Goal: Information Seeking & Learning: Check status

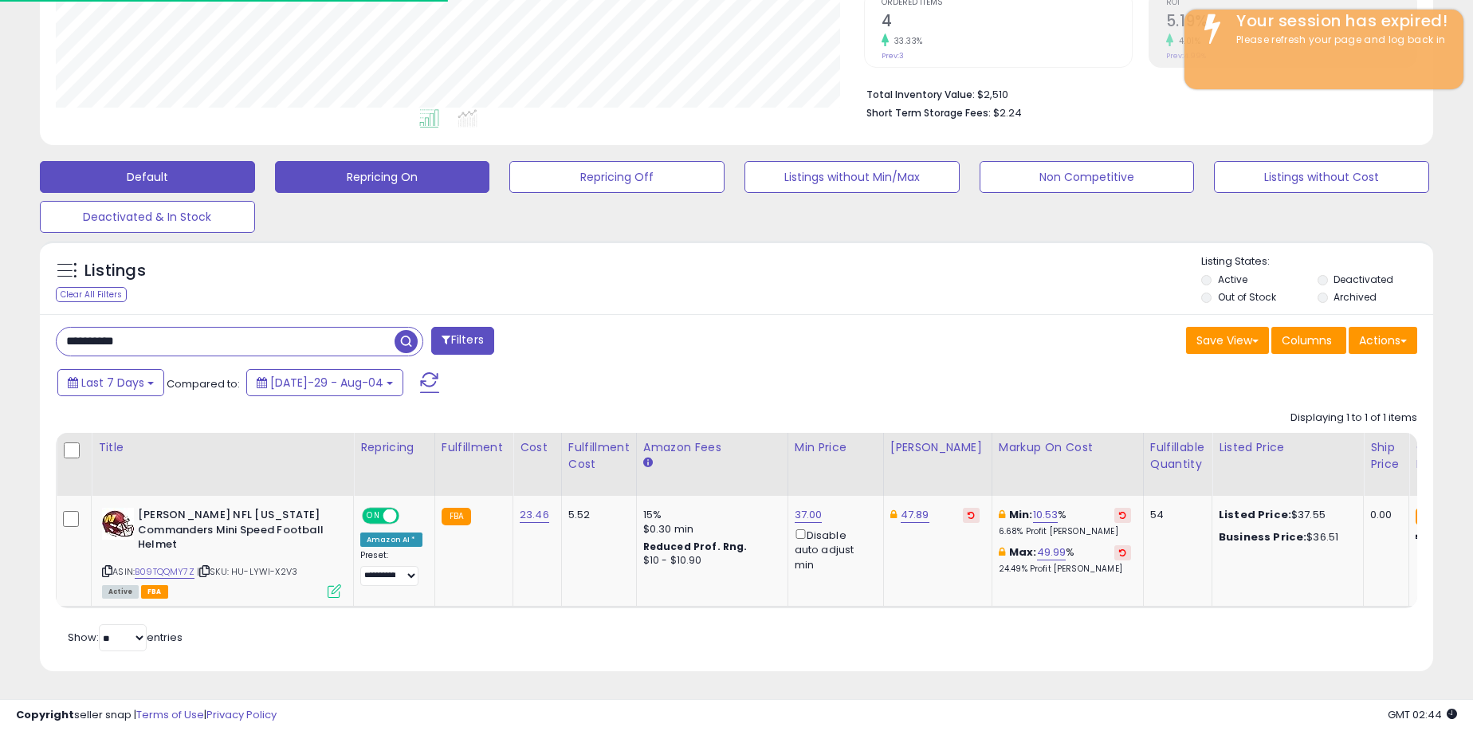
scroll to position [0, 80]
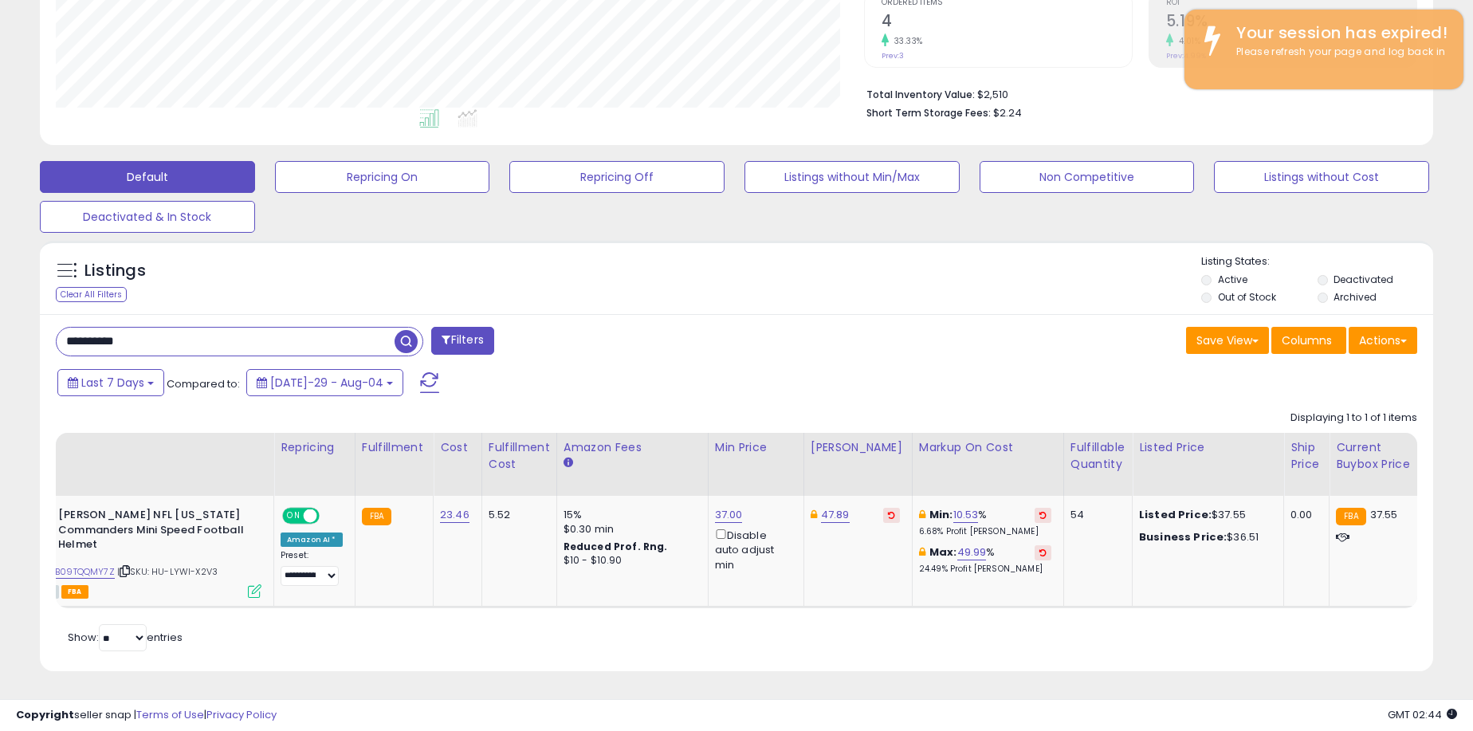
click at [175, 337] on input "**********" at bounding box center [226, 342] width 338 height 28
drag, startPoint x: 186, startPoint y: 332, endPoint x: -80, endPoint y: 294, distance: 268.2
click at [0, 294] on html "Unable to login Retrieving listings data.. has not yet accepted the Terms of Us…" at bounding box center [736, 24] width 1473 height 731
type input "*******"
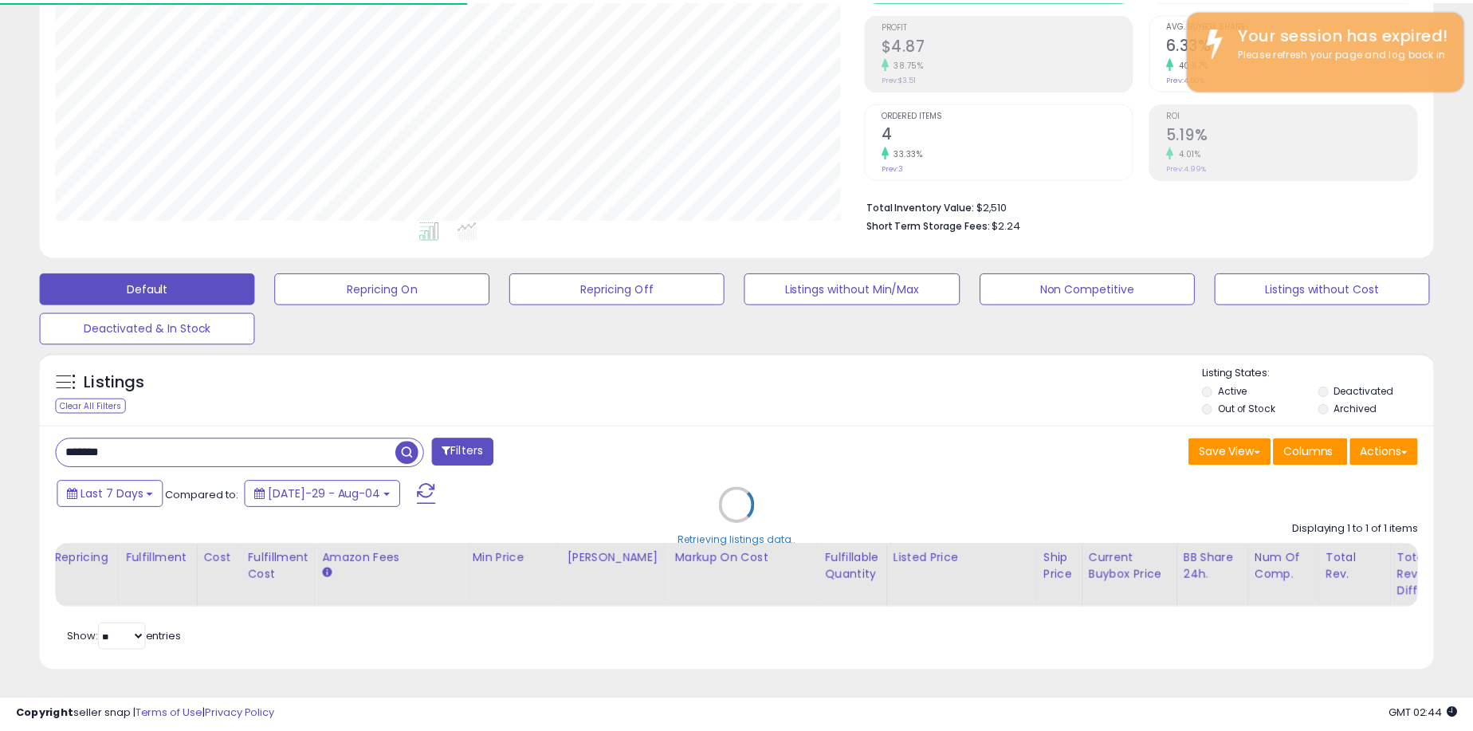
scroll to position [796817, 796335]
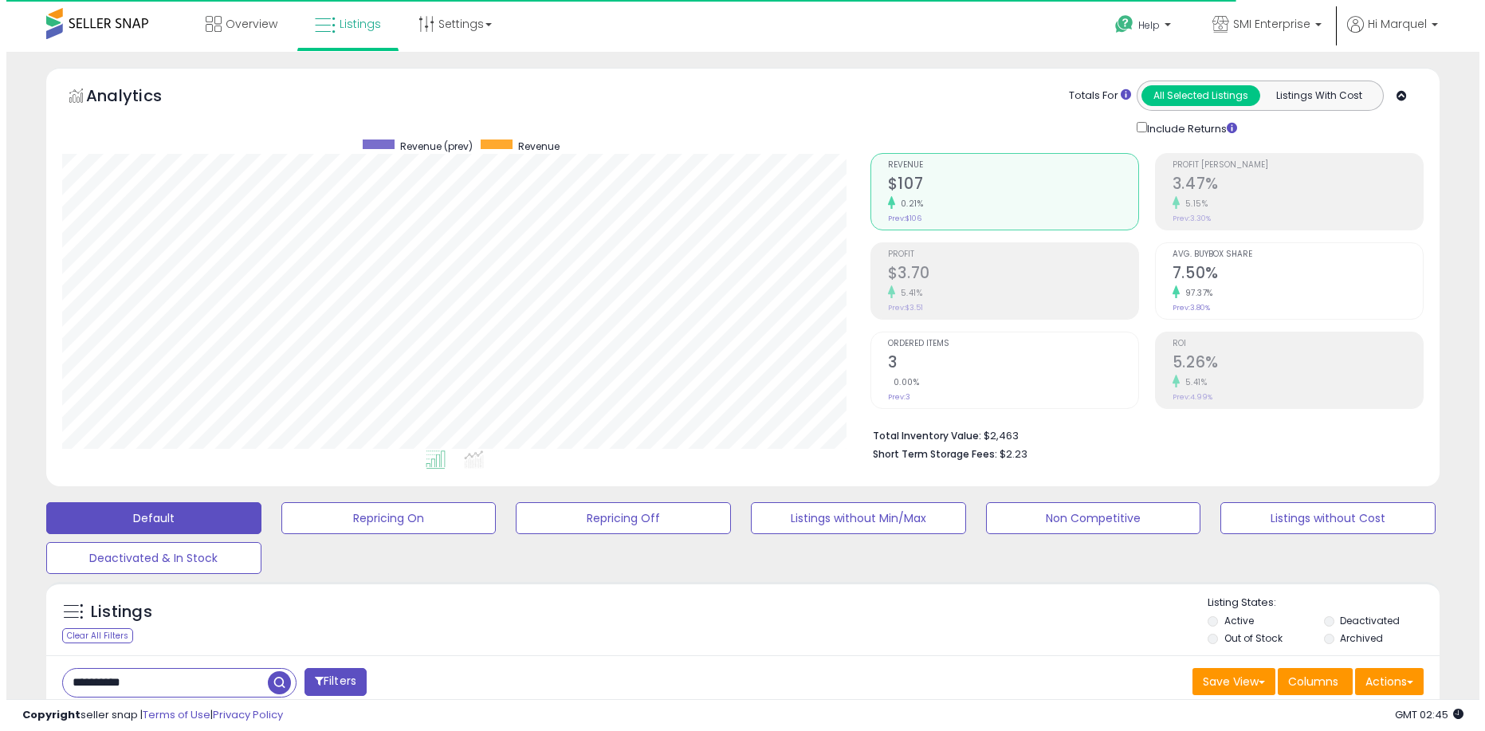
scroll to position [327, 808]
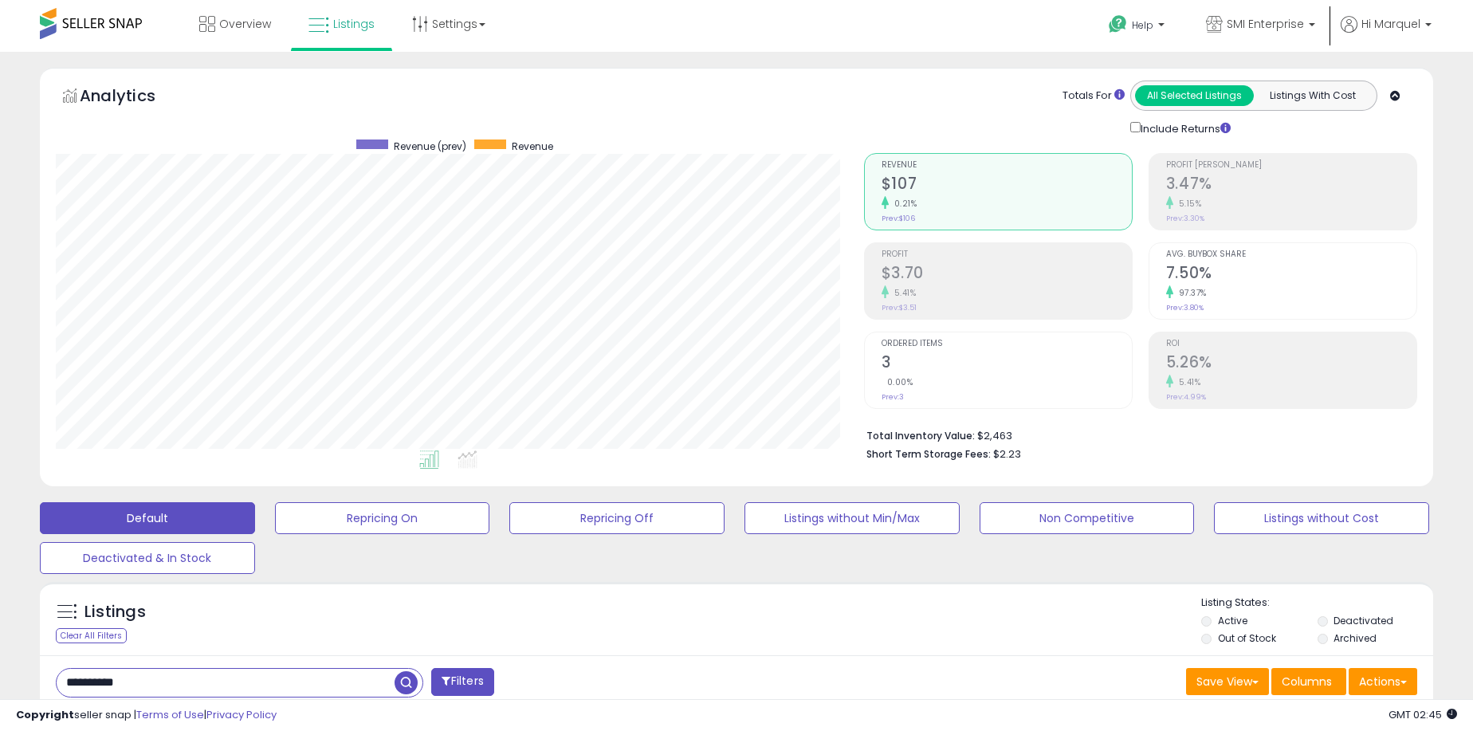
drag, startPoint x: 147, startPoint y: 682, endPoint x: -40, endPoint y: 657, distance: 189.1
click at [0, 657] on html "Unable to login Retrieving listings data.. has not yet accepted the Terms of Us…" at bounding box center [736, 365] width 1473 height 731
type input "*******"
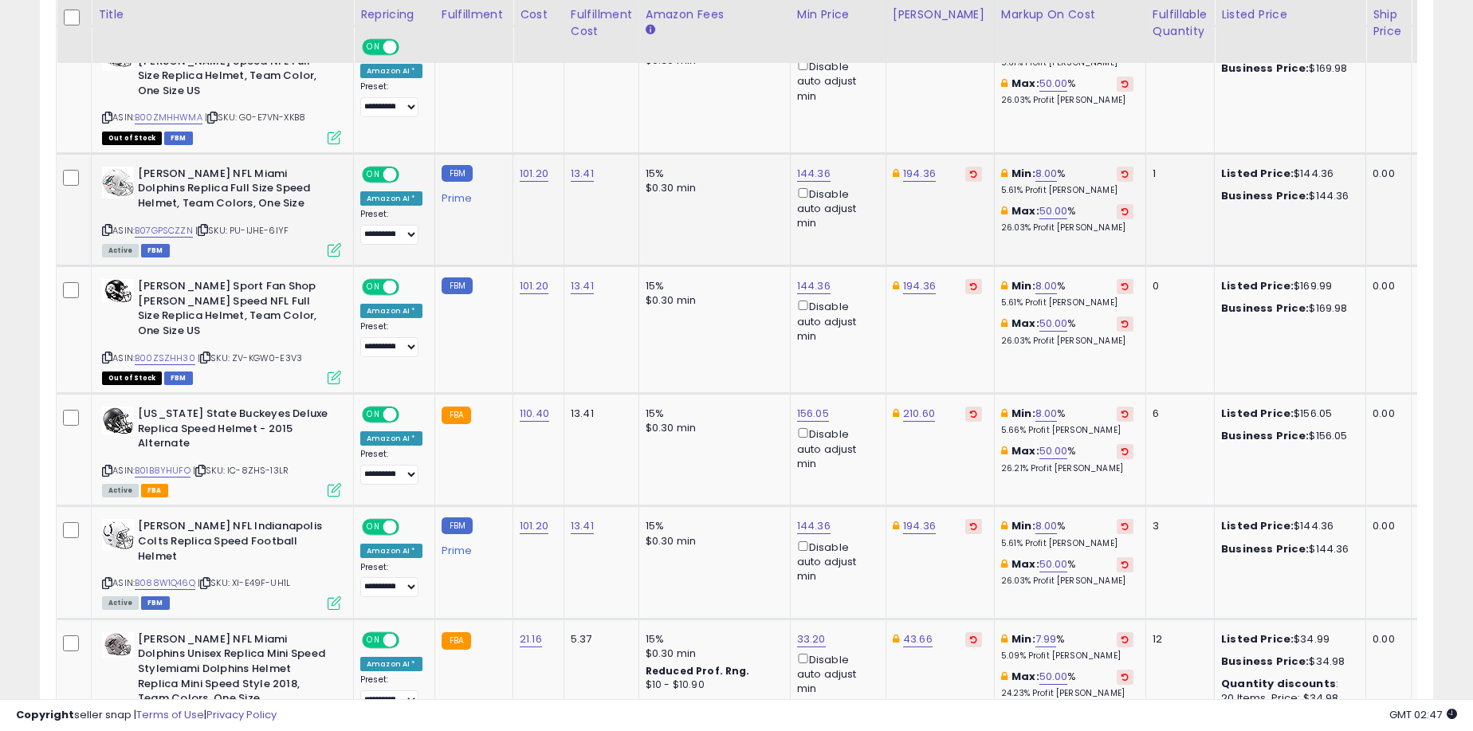
scroll to position [1355, 0]
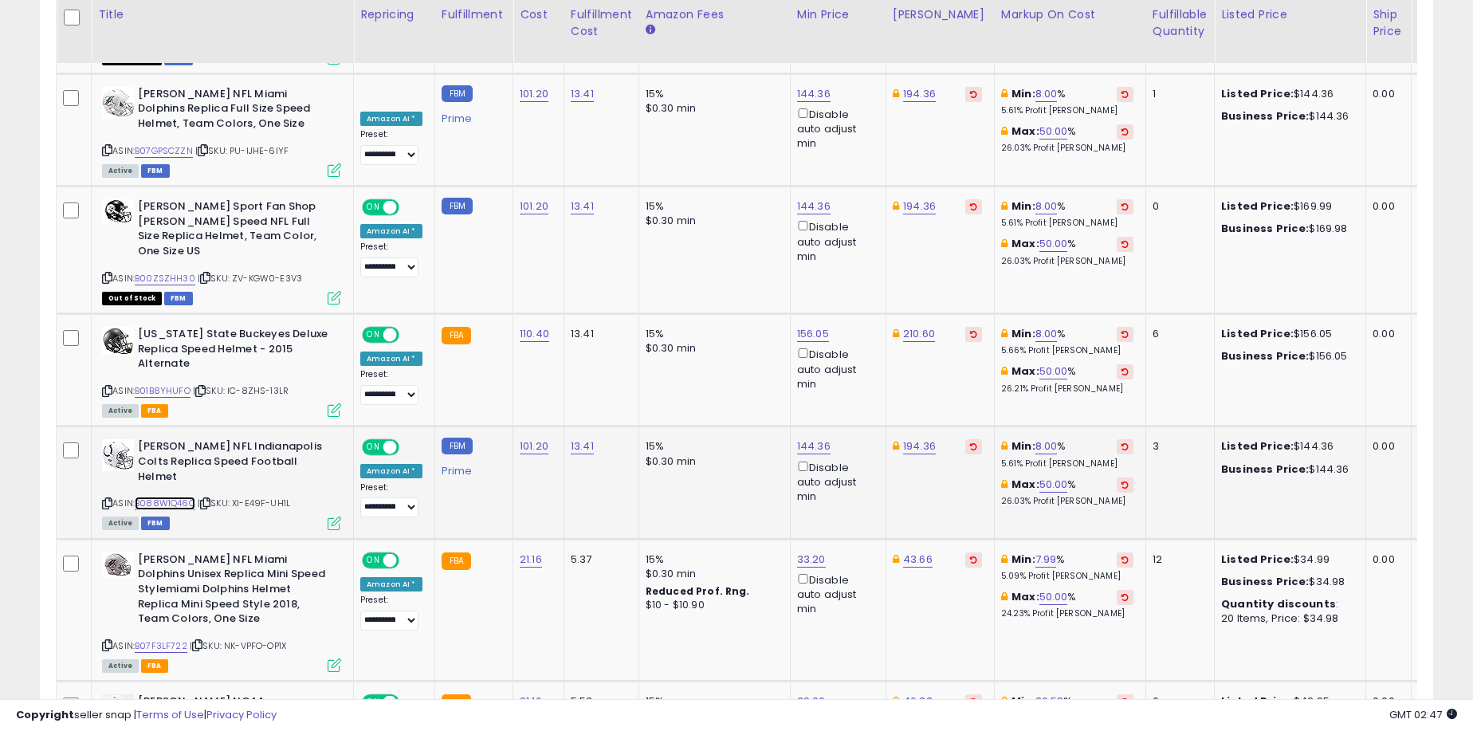
click at [168, 497] on link "B088W1Q46Q" at bounding box center [165, 504] width 61 height 14
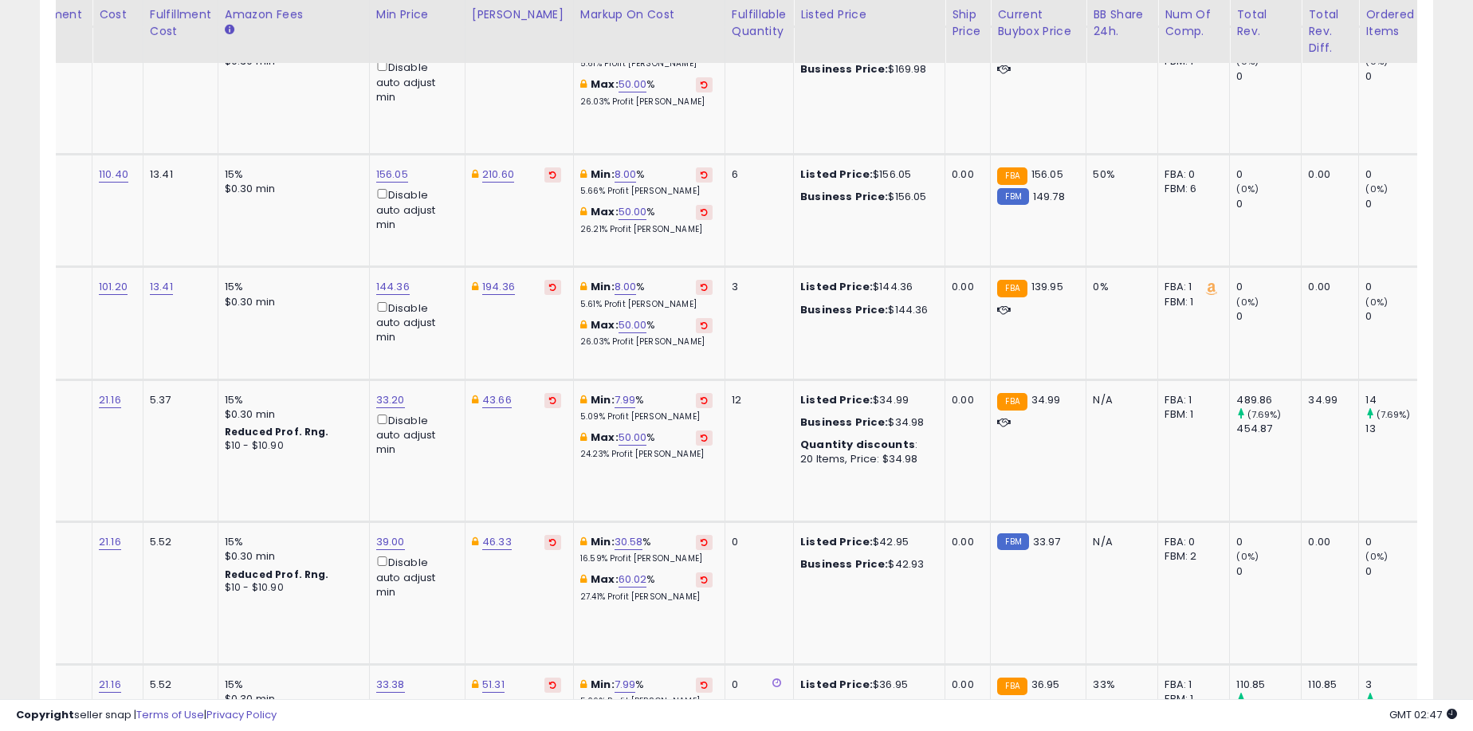
scroll to position [0, 471]
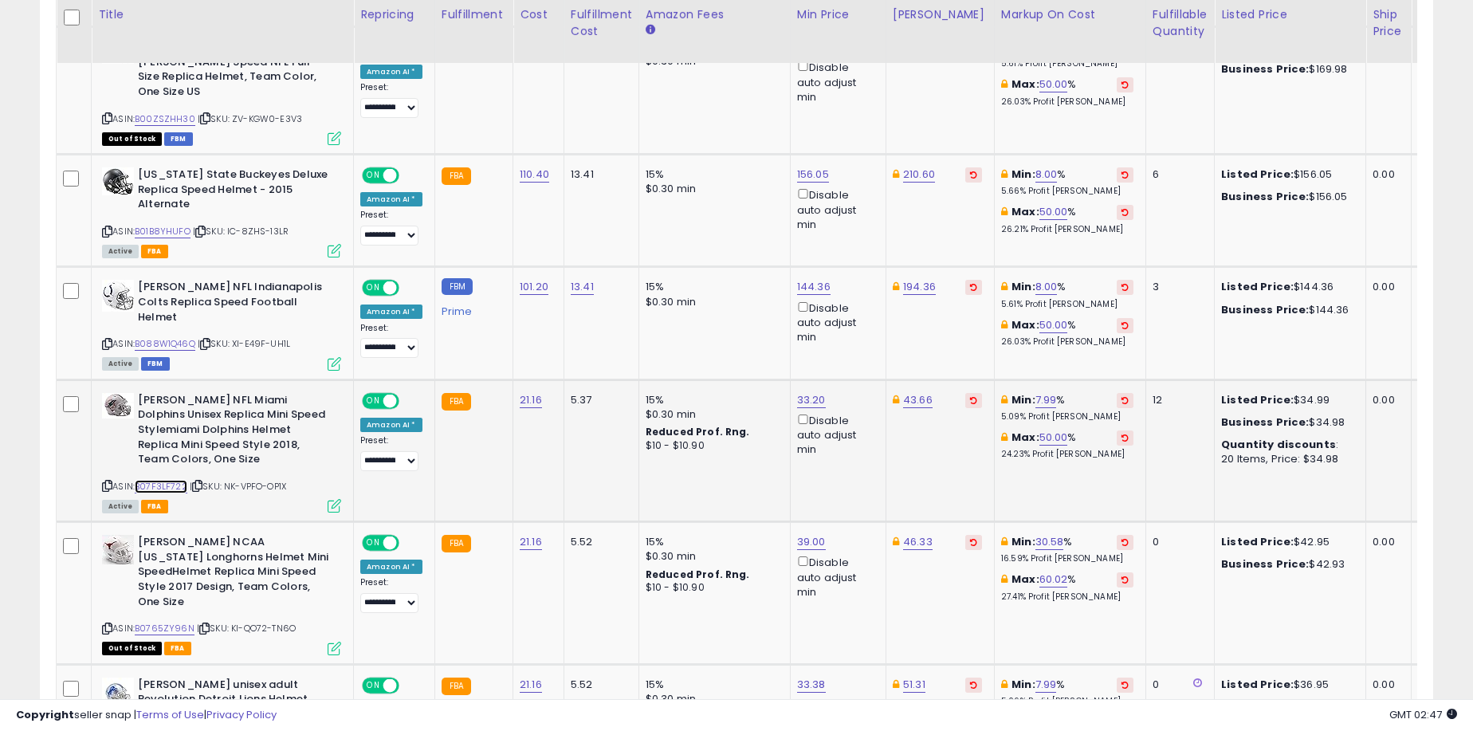
click at [165, 480] on link "B07F3LF722" at bounding box center [161, 487] width 53 height 14
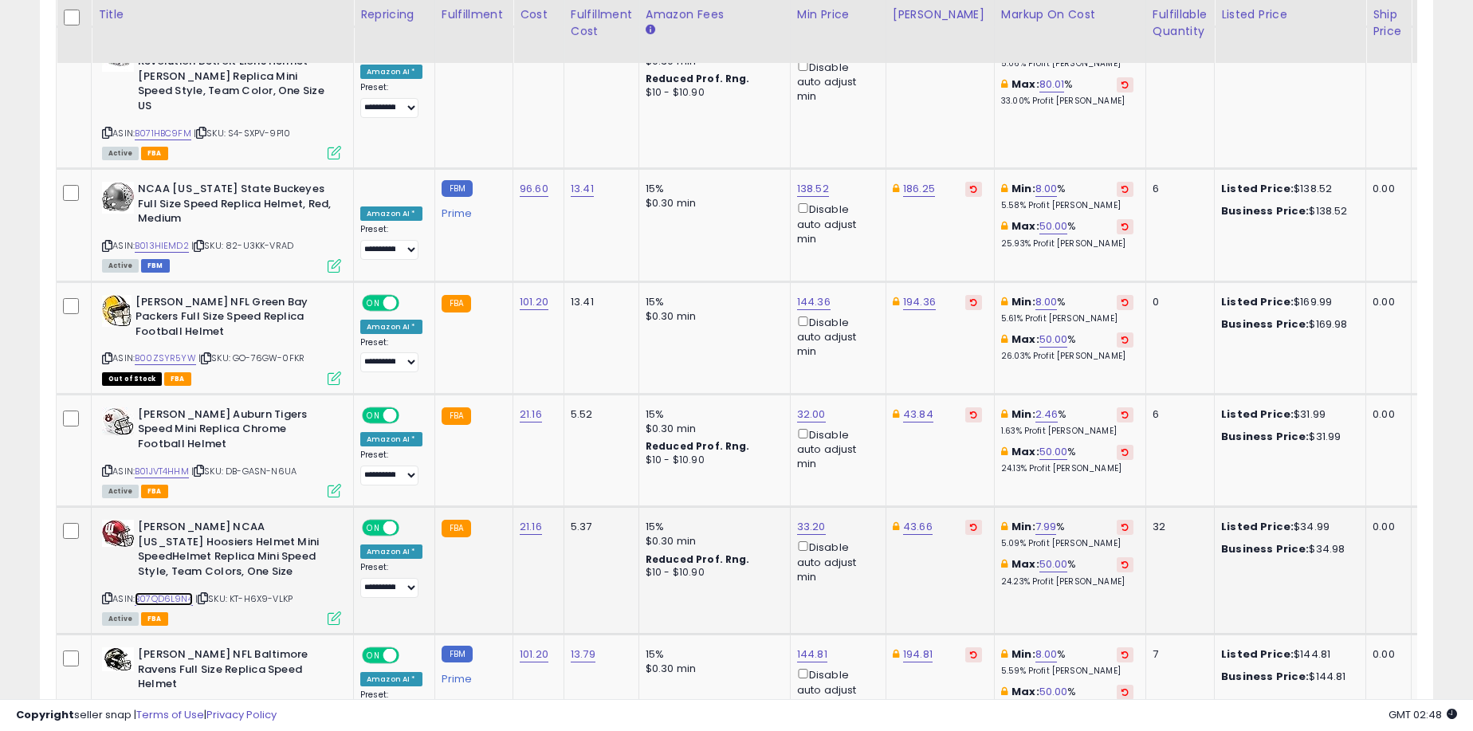
click at [187, 592] on link "B07QD6L9N4" at bounding box center [164, 599] width 58 height 14
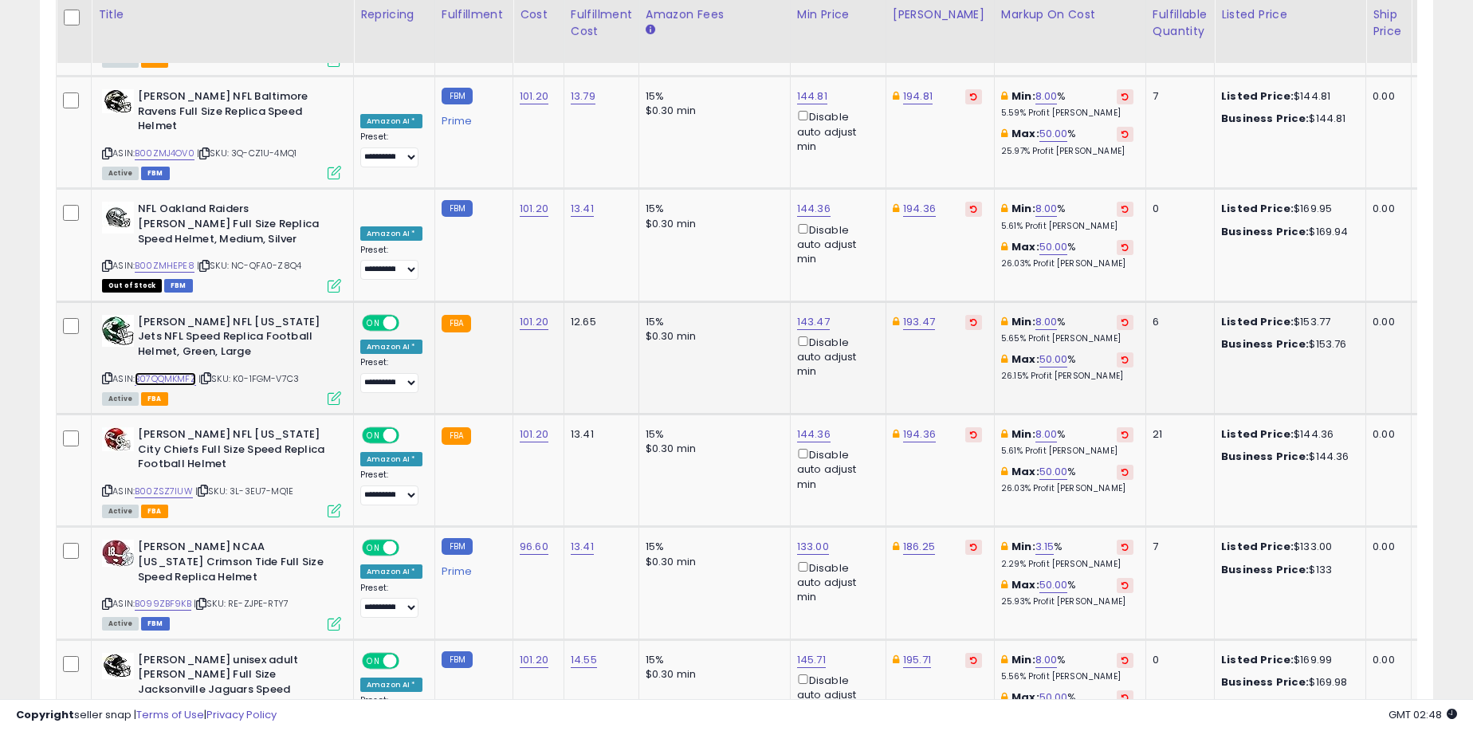
click at [179, 372] on link "B07QQMKMFZ" at bounding box center [165, 379] width 61 height 14
click at [179, 485] on link "B00ZSZ7IUW" at bounding box center [164, 492] width 58 height 14
click at [149, 597] on link "B099ZBF9KB" at bounding box center [163, 604] width 57 height 14
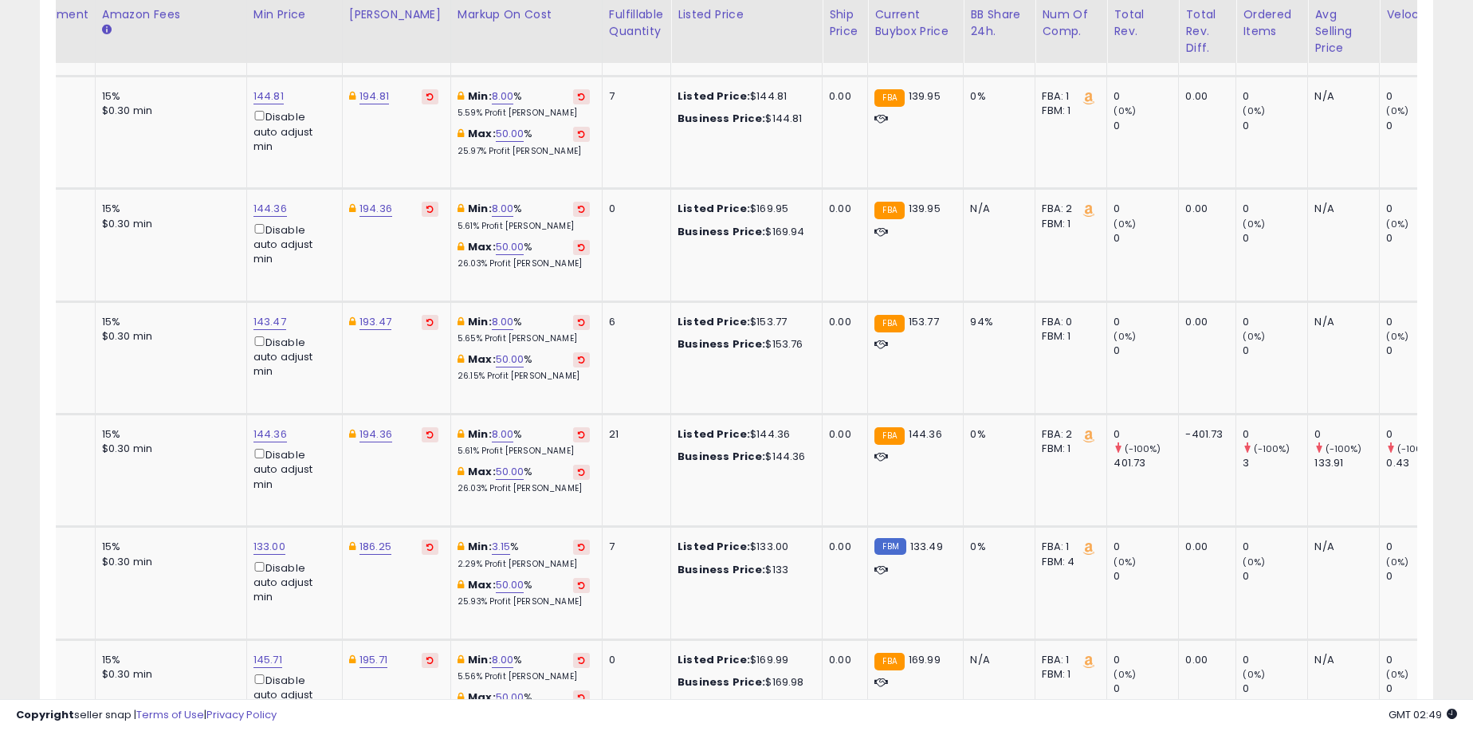
scroll to position [0, 558]
